Goal: Transaction & Acquisition: Purchase product/service

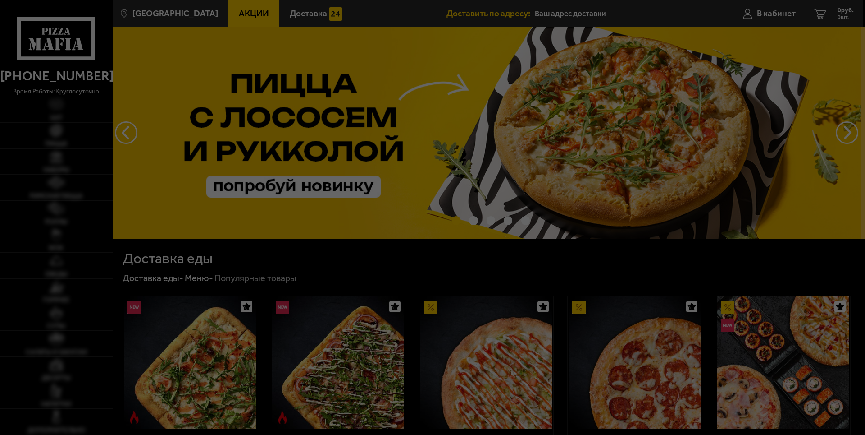
type input "[STREET_ADDRESS]"
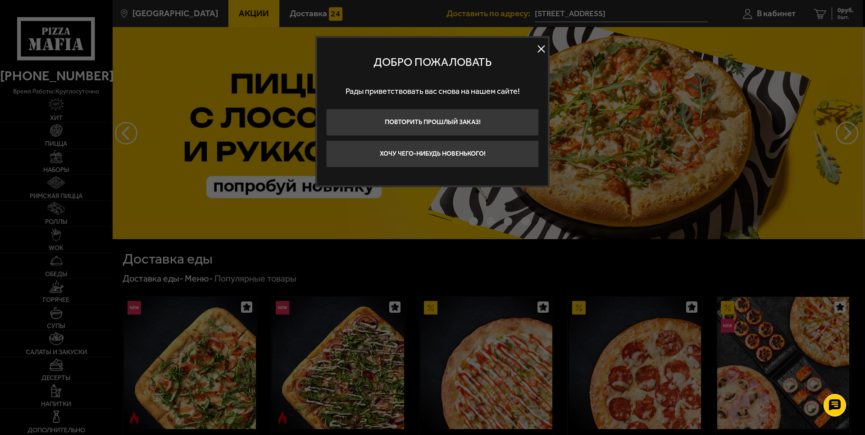
click at [540, 46] on button at bounding box center [542, 49] width 14 height 14
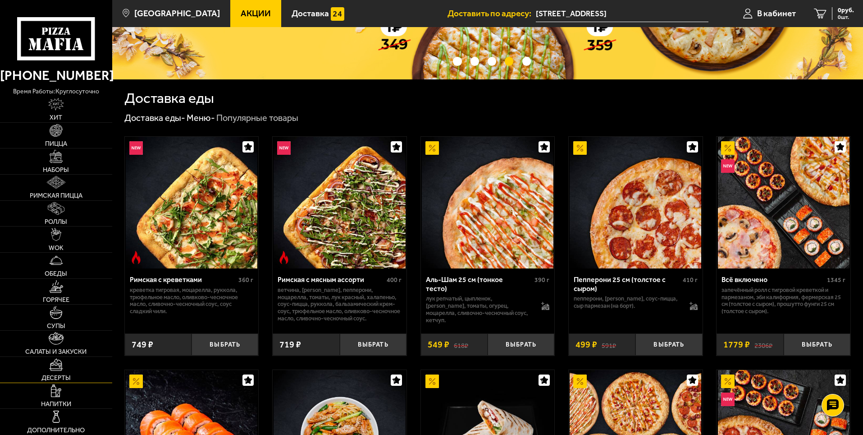
scroll to position [45, 0]
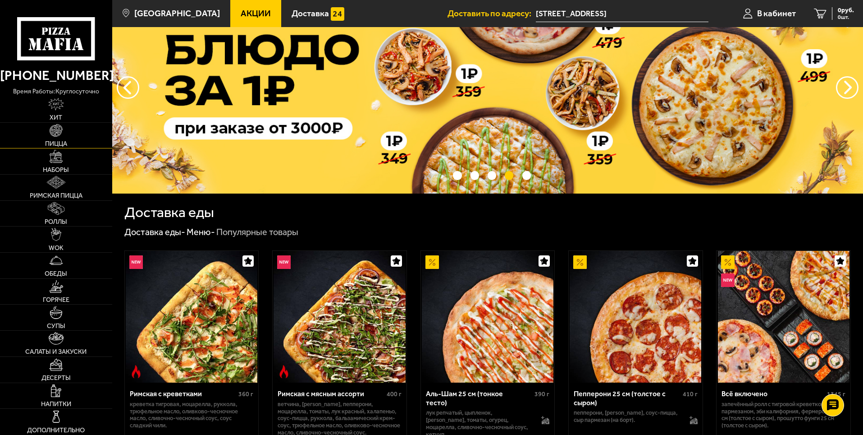
click at [67, 138] on link "Пицца" at bounding box center [56, 136] width 112 height 26
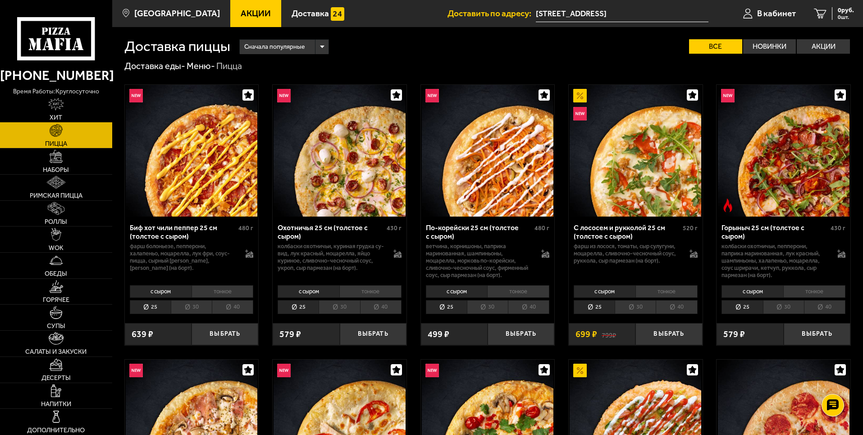
click at [48, 105] on img at bounding box center [55, 104] width 15 height 13
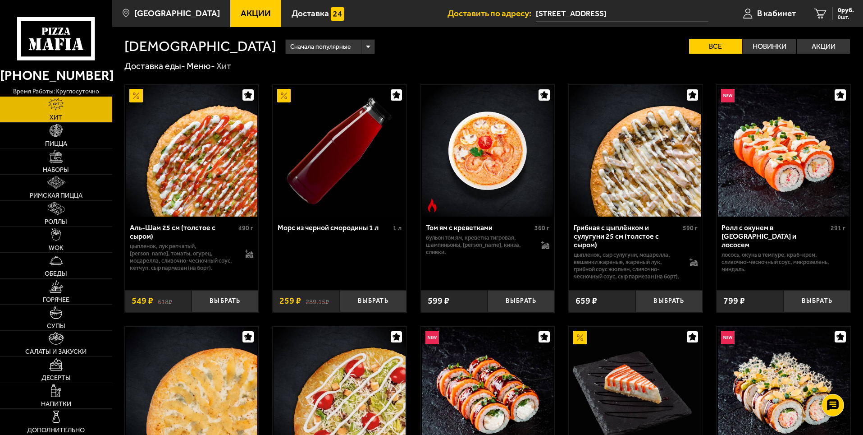
click at [255, 14] on link "Акции" at bounding box center [255, 13] width 51 height 27
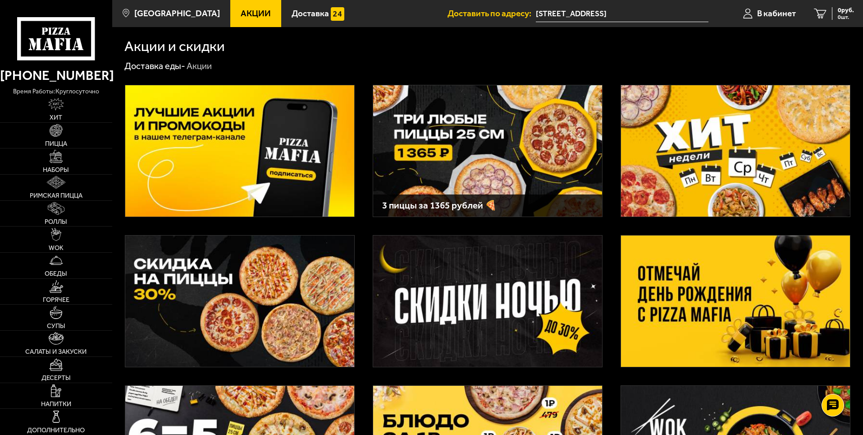
click at [237, 162] on img at bounding box center [239, 150] width 229 height 131
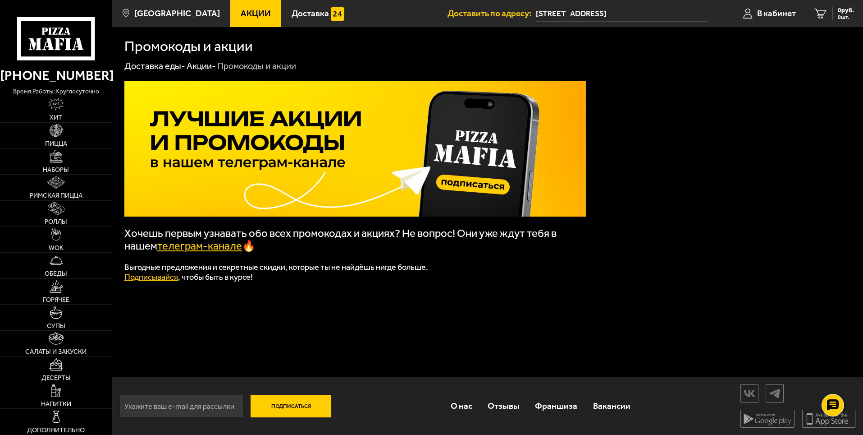
click at [241, 13] on span "Акции" at bounding box center [256, 13] width 30 height 9
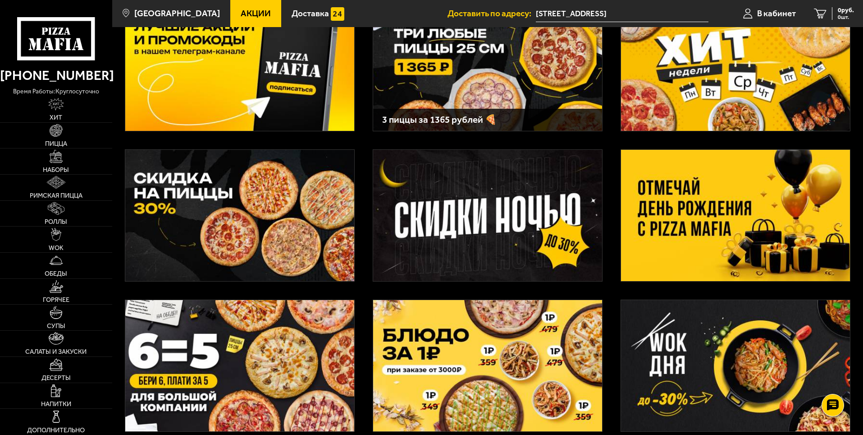
scroll to position [180, 0]
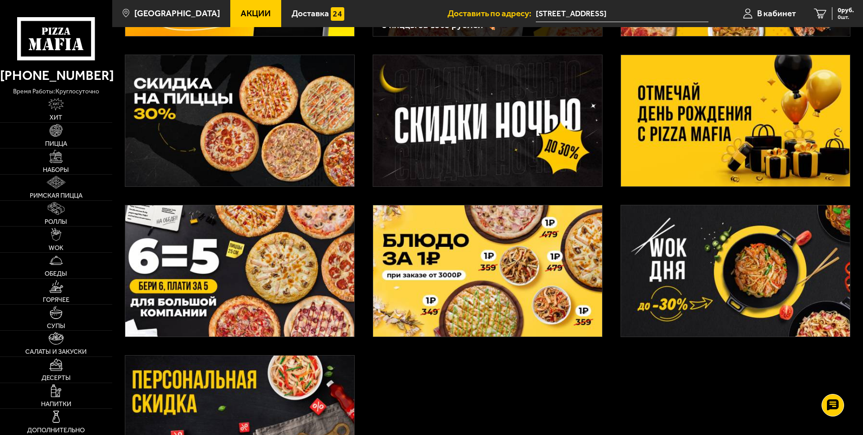
click at [474, 108] on img at bounding box center [487, 120] width 229 height 131
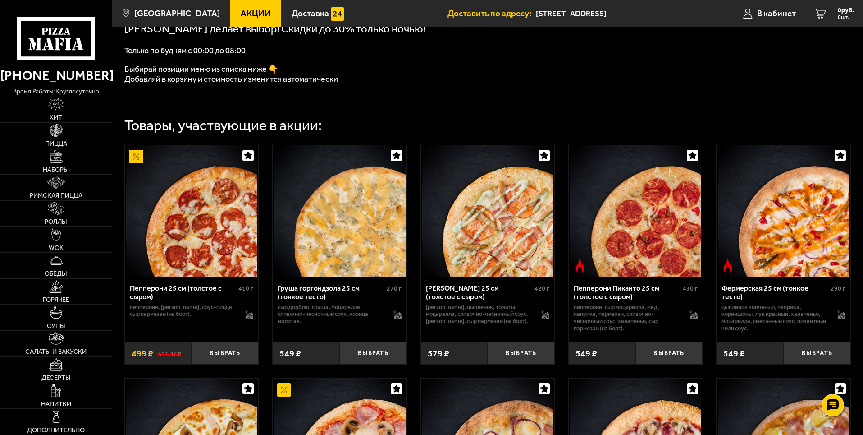
scroll to position [270, 0]
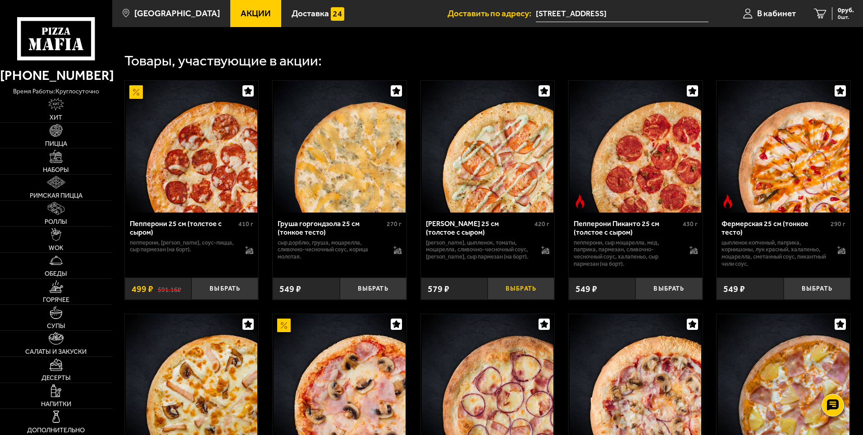
click at [521, 289] on button "Выбрать" at bounding box center [521, 288] width 67 height 22
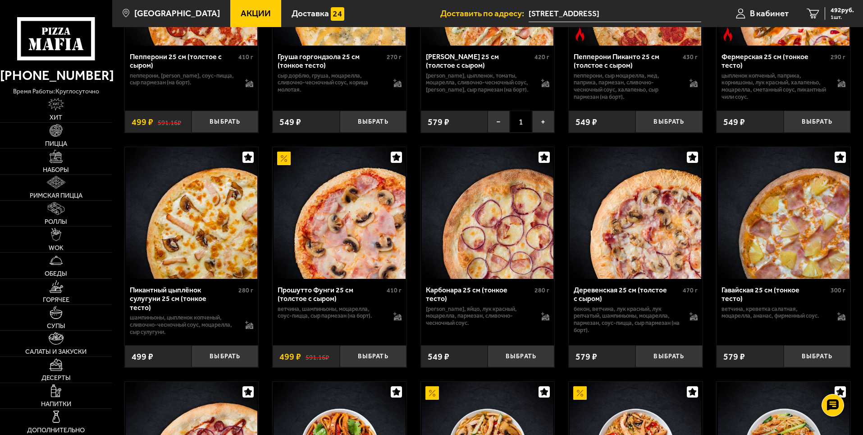
scroll to position [451, 0]
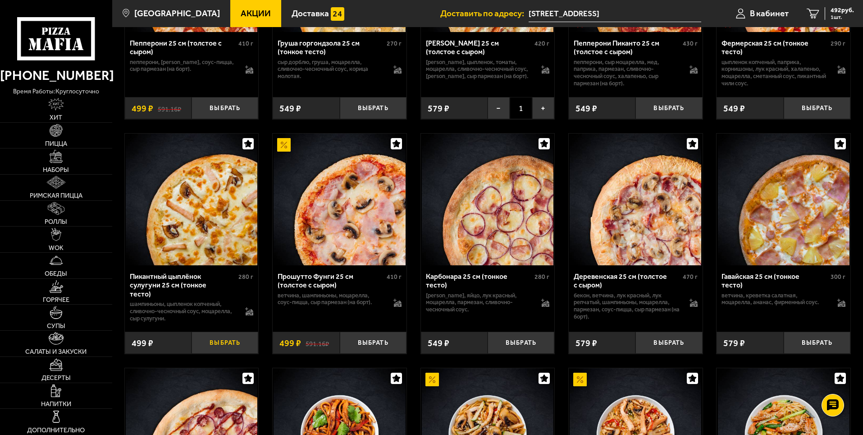
click at [217, 339] on button "Выбрать" at bounding box center [225, 342] width 67 height 22
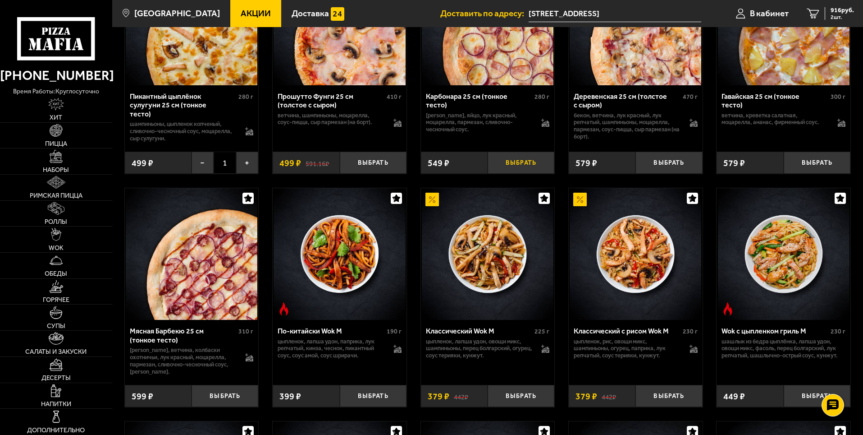
scroll to position [631, 0]
click at [521, 398] on button "Выбрать" at bounding box center [521, 395] width 67 height 22
click at [842, 11] on span "1295 руб." at bounding box center [840, 10] width 27 height 6
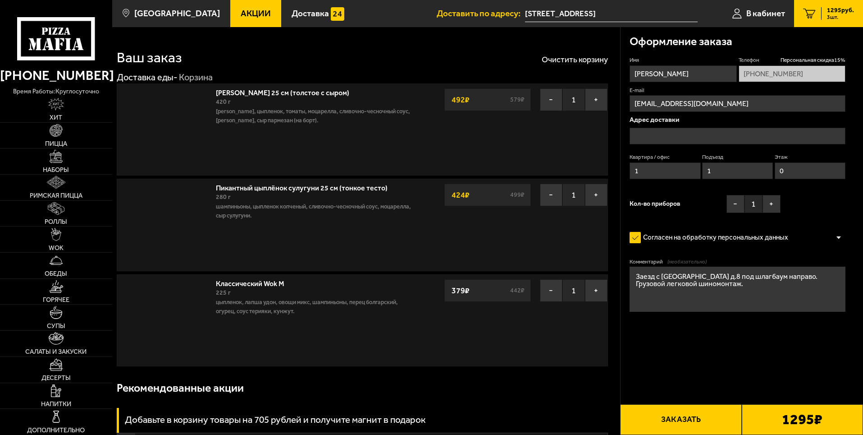
type input "[STREET_ADDRESS]"
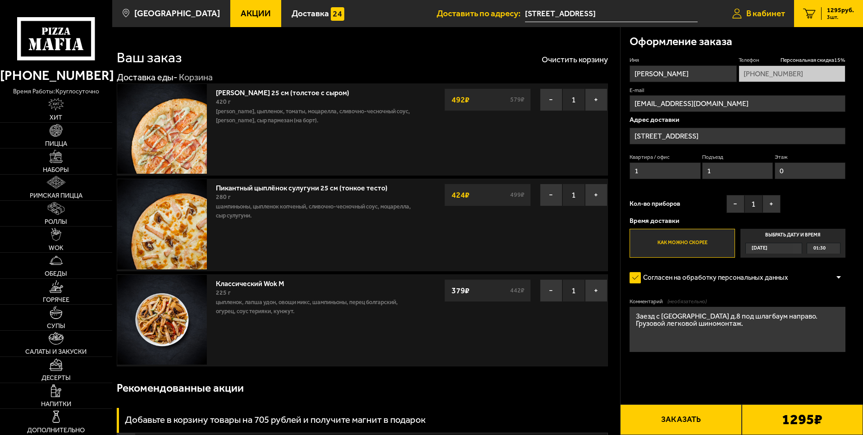
click at [759, 9] on span "В кабинет" at bounding box center [765, 13] width 39 height 9
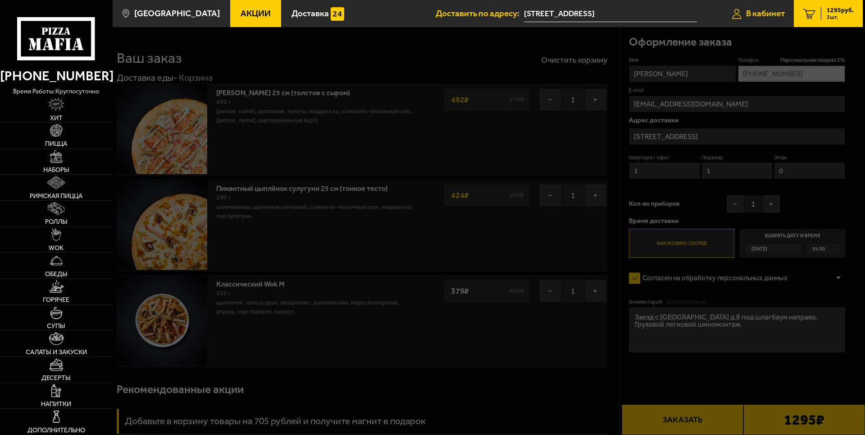
type input "[PHONE_NUMBER]"
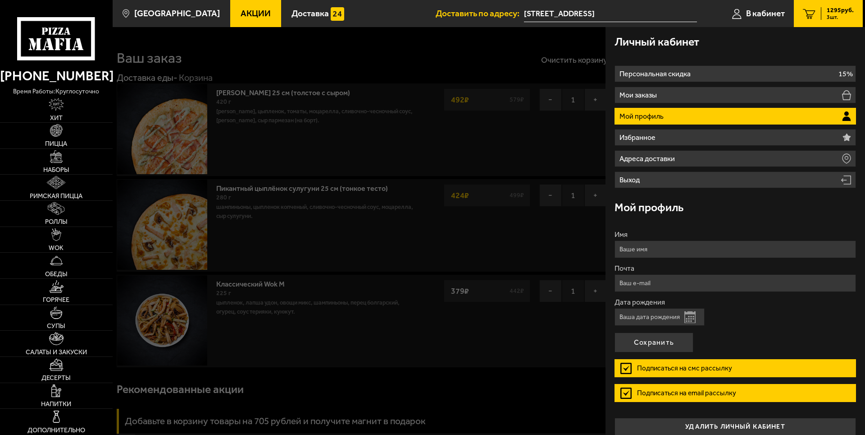
click at [840, 16] on span "3 шт." at bounding box center [840, 16] width 27 height 5
click at [838, 12] on span "1295 руб." at bounding box center [840, 10] width 27 height 6
click at [835, 12] on span "1295 руб." at bounding box center [840, 10] width 27 height 6
click at [834, 16] on span "3 шт." at bounding box center [840, 16] width 27 height 5
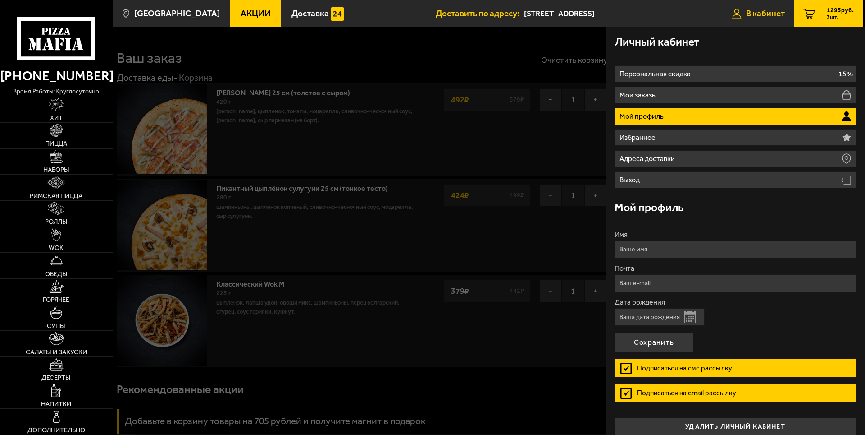
click at [788, 15] on link "В кабинет" at bounding box center [758, 13] width 71 height 27
click at [840, 15] on span "3 шт." at bounding box center [840, 16] width 27 height 5
click at [364, 258] on div at bounding box center [545, 244] width 865 height 435
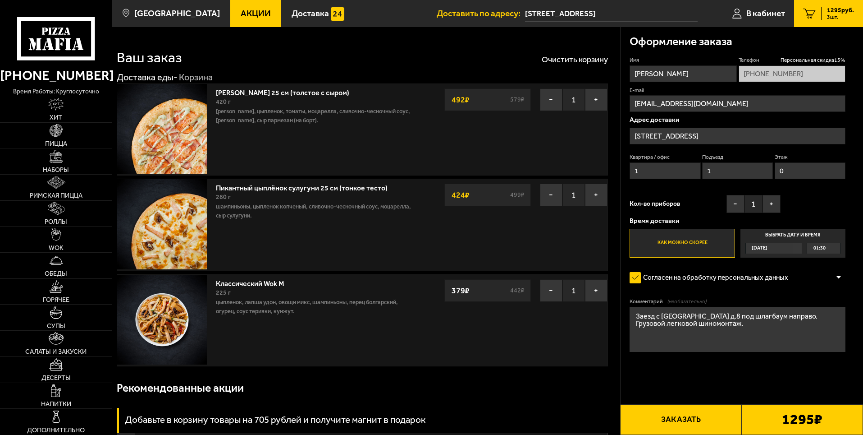
click at [687, 420] on button "Заказать" at bounding box center [680, 419] width 121 height 31
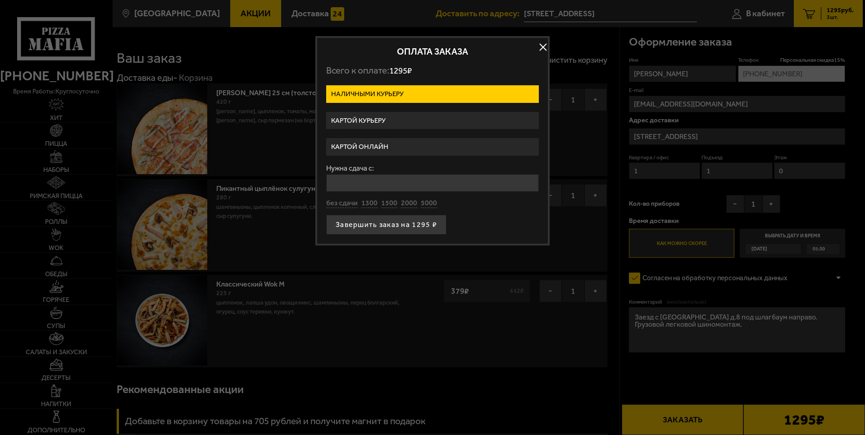
click at [397, 115] on label "Картой курьеру" at bounding box center [432, 121] width 213 height 18
click at [0, 0] on input "Картой курьеру" at bounding box center [0, 0] width 0 height 0
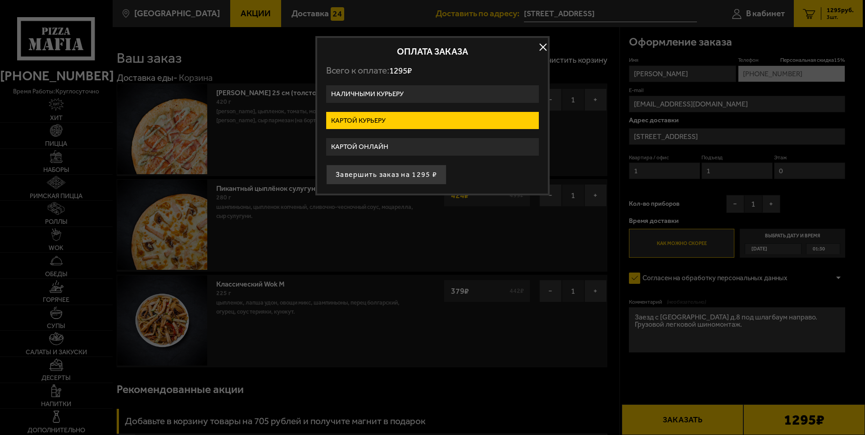
click at [398, 143] on label "Картой онлайн" at bounding box center [432, 147] width 213 height 18
click at [0, 0] on input "Картой онлайн" at bounding box center [0, 0] width 0 height 0
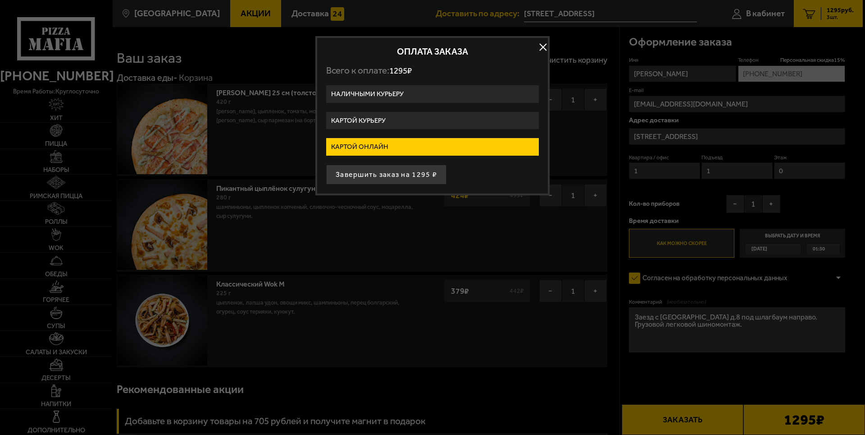
click at [398, 118] on label "Картой курьеру" at bounding box center [432, 121] width 213 height 18
click at [0, 0] on input "Картой курьеру" at bounding box center [0, 0] width 0 height 0
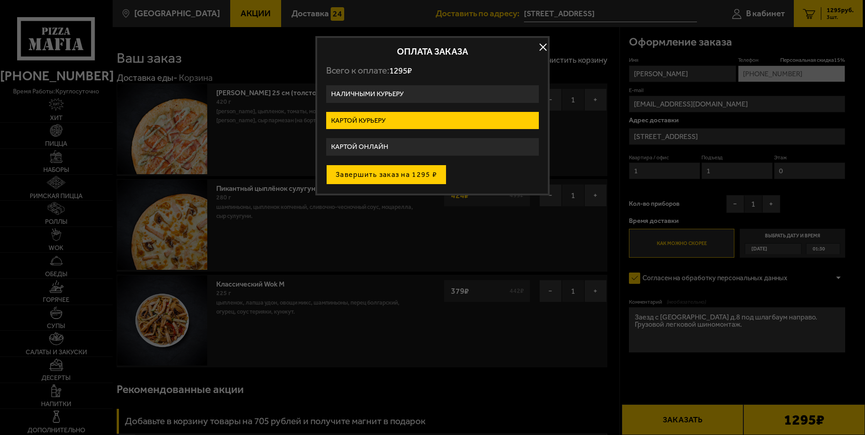
click at [391, 174] on button "Завершить заказ на 1295 ₽" at bounding box center [386, 175] width 120 height 20
